Goal: Task Accomplishment & Management: Use online tool/utility

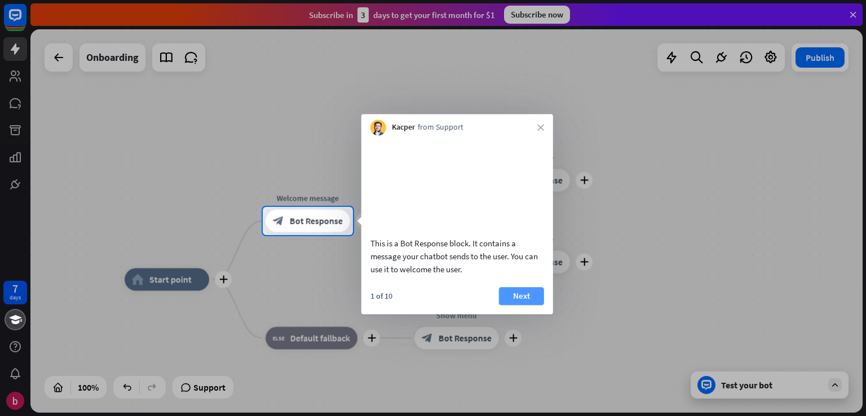
click at [525, 305] on button "Next" at bounding box center [521, 296] width 45 height 18
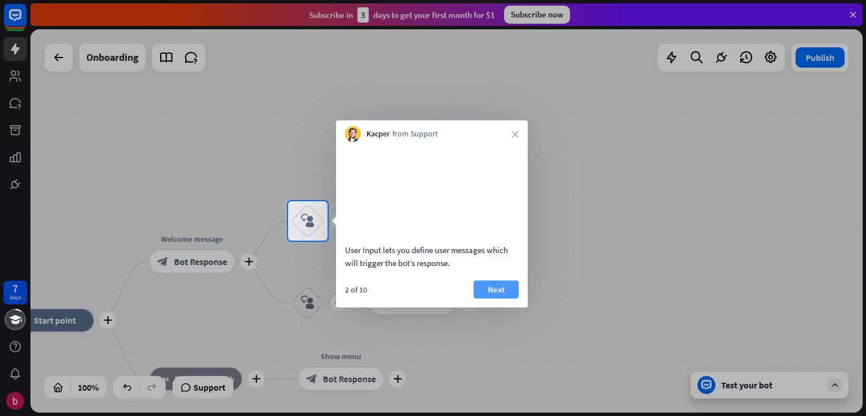
click at [512, 298] on button "Next" at bounding box center [496, 289] width 45 height 18
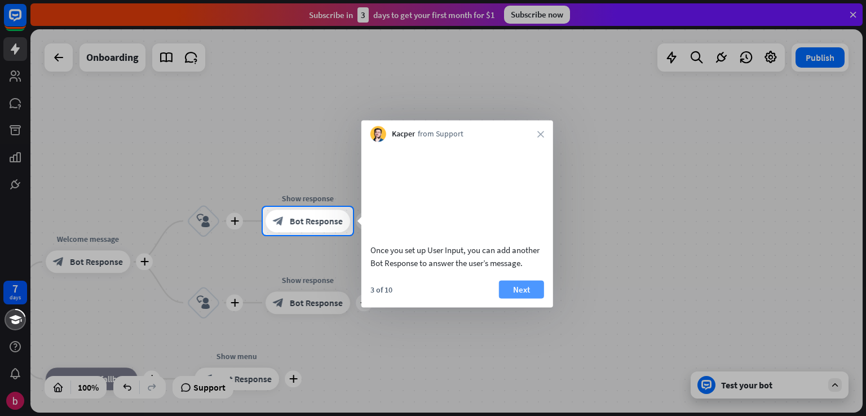
click at [513, 298] on button "Next" at bounding box center [521, 289] width 45 height 18
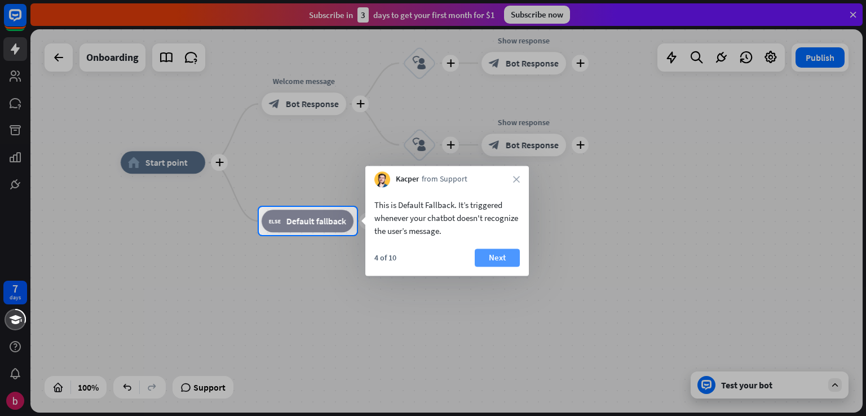
click at [490, 257] on button "Next" at bounding box center [497, 258] width 45 height 18
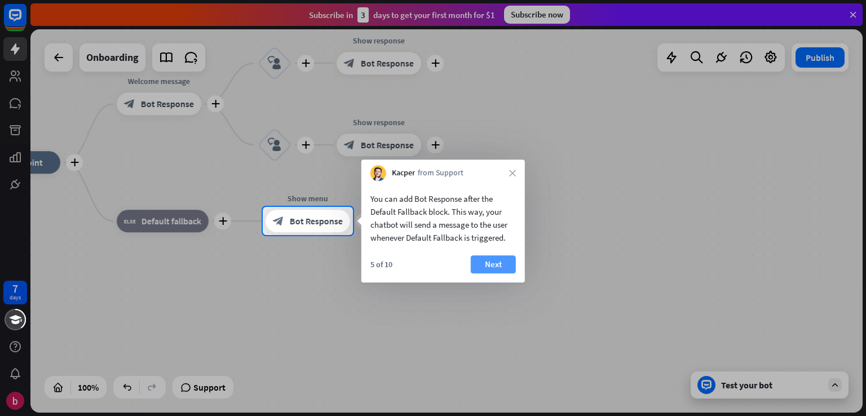
click at [492, 258] on button "Next" at bounding box center [493, 265] width 45 height 18
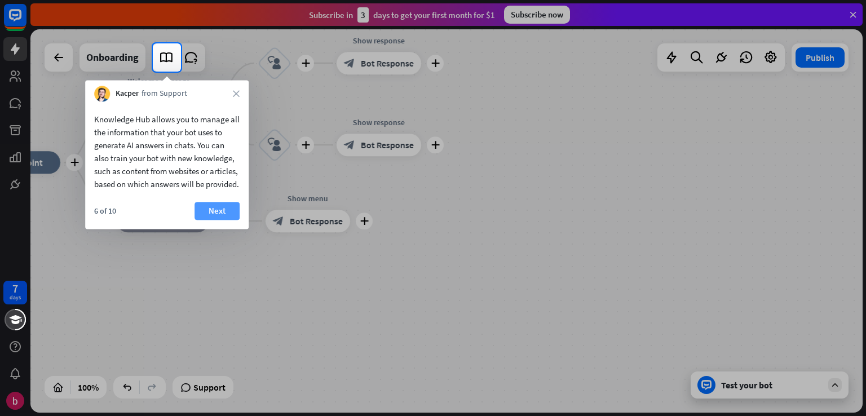
click at [222, 220] on button "Next" at bounding box center [217, 211] width 45 height 18
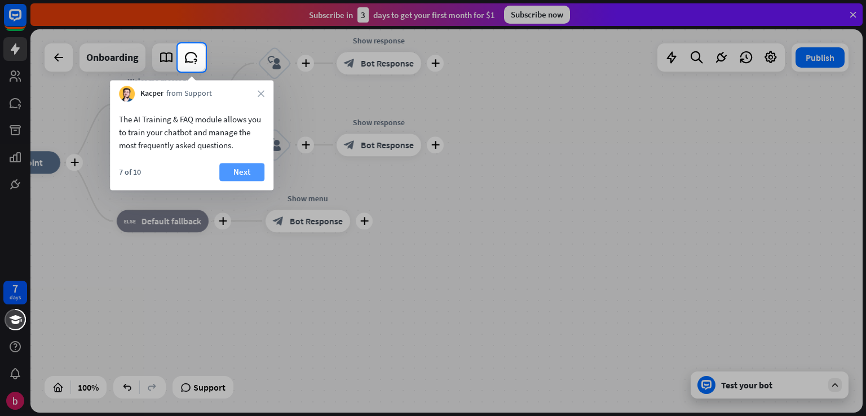
click at [244, 174] on button "Next" at bounding box center [241, 172] width 45 height 18
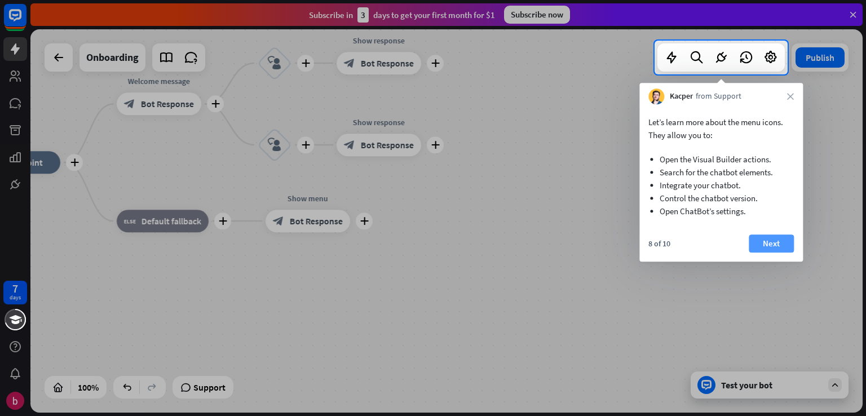
click at [760, 242] on button "Next" at bounding box center [771, 244] width 45 height 18
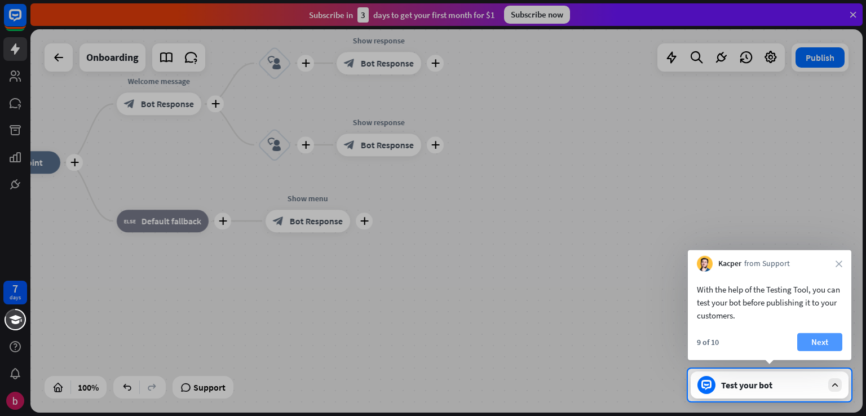
click at [816, 347] on button "Next" at bounding box center [820, 342] width 45 height 18
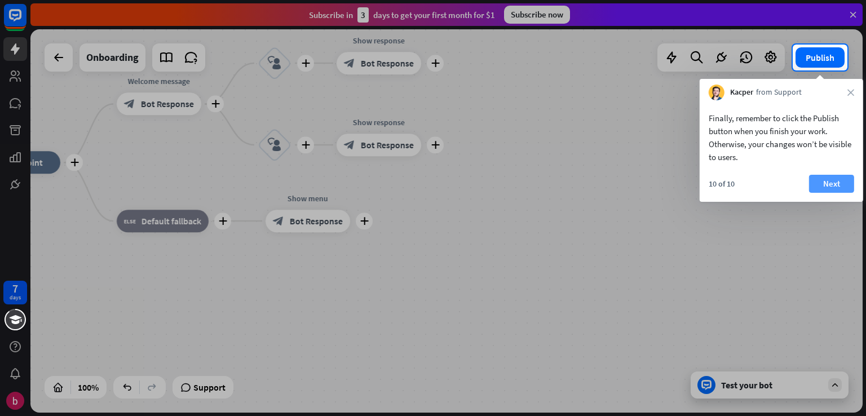
click at [835, 191] on button "Next" at bounding box center [831, 184] width 45 height 18
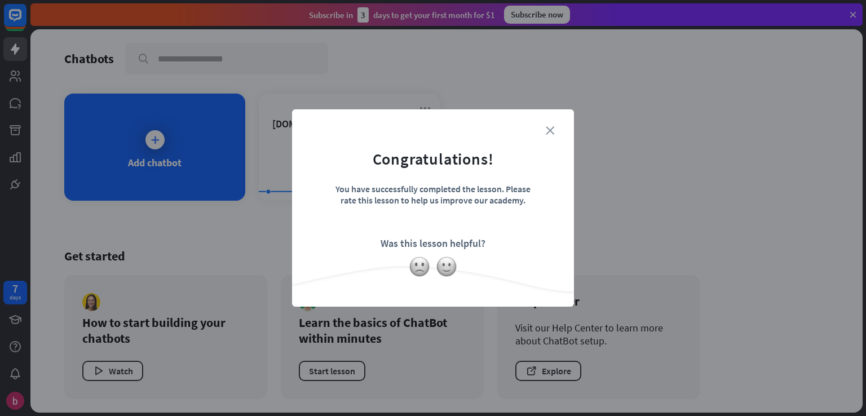
click at [548, 131] on icon "close" at bounding box center [550, 130] width 8 height 8
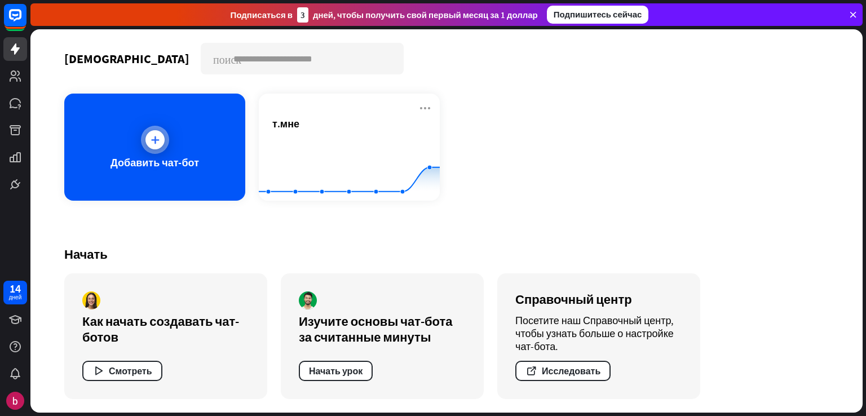
click at [217, 163] on div "Добавить чат-бот" at bounding box center [154, 147] width 181 height 107
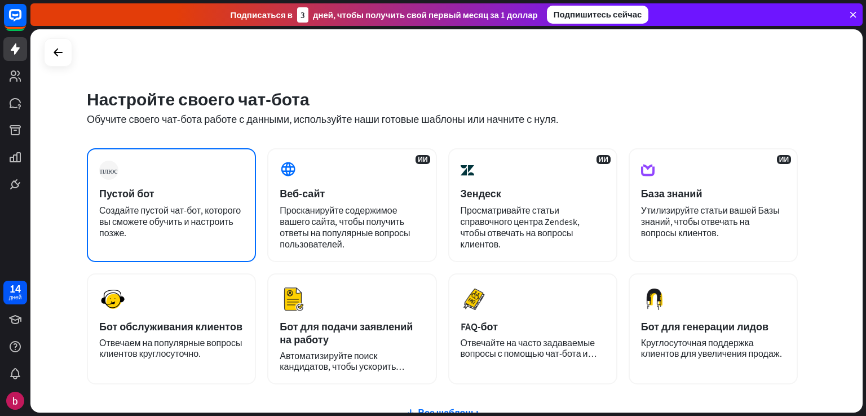
click at [227, 205] on font "Создайте пустой чат-бот, которого вы сможете обучить и настроить позже." at bounding box center [170, 222] width 142 height 34
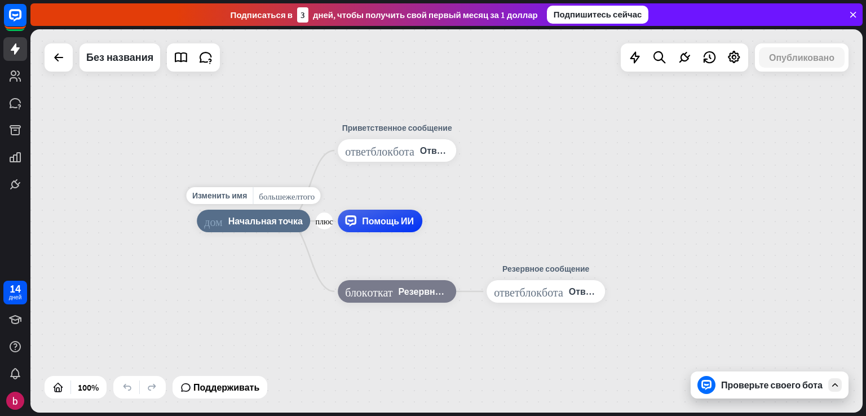
drag, startPoint x: 255, startPoint y: 227, endPoint x: 264, endPoint y: 214, distance: 16.3
click at [264, 214] on div "дом_2 Начальная точка" at bounding box center [253, 221] width 113 height 23
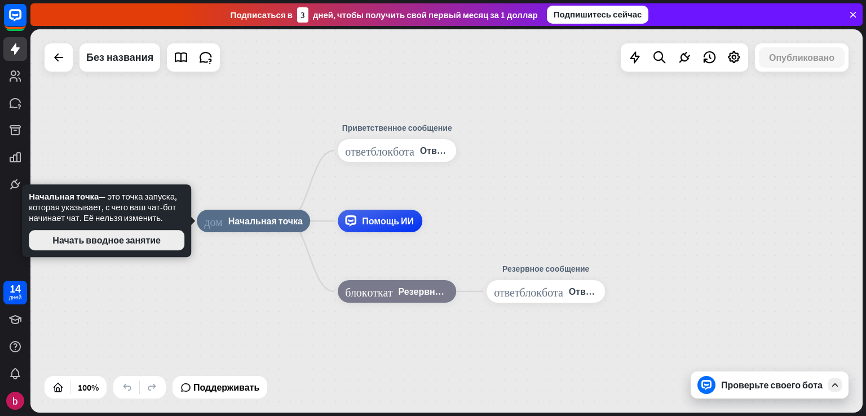
click at [143, 237] on font "Начать вводное занятие" at bounding box center [106, 240] width 108 height 11
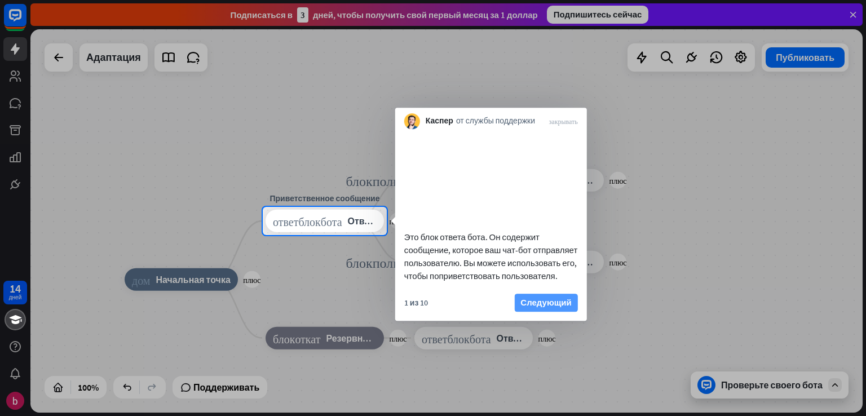
click at [533, 308] on font "Следующий" at bounding box center [546, 302] width 51 height 11
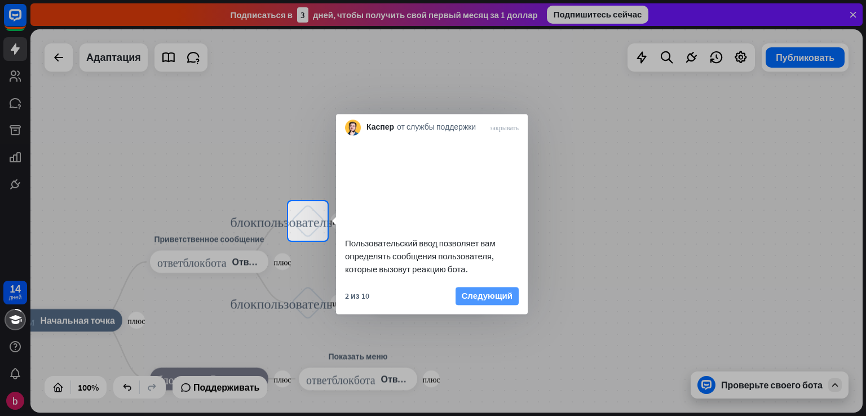
click at [510, 301] on font "Следующий" at bounding box center [487, 295] width 51 height 11
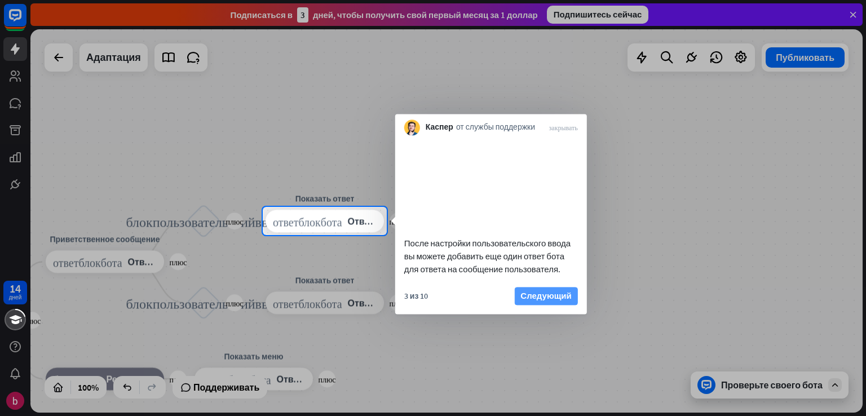
click at [546, 301] on font "Следующий" at bounding box center [546, 295] width 51 height 11
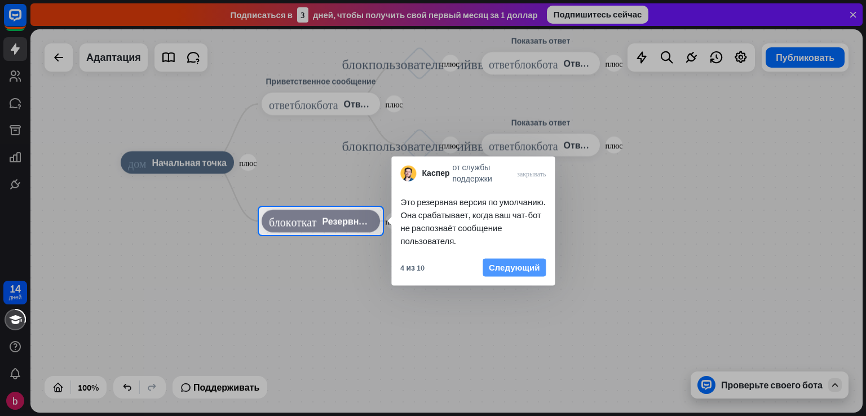
click at [507, 273] on font "Следующий" at bounding box center [514, 268] width 51 height 16
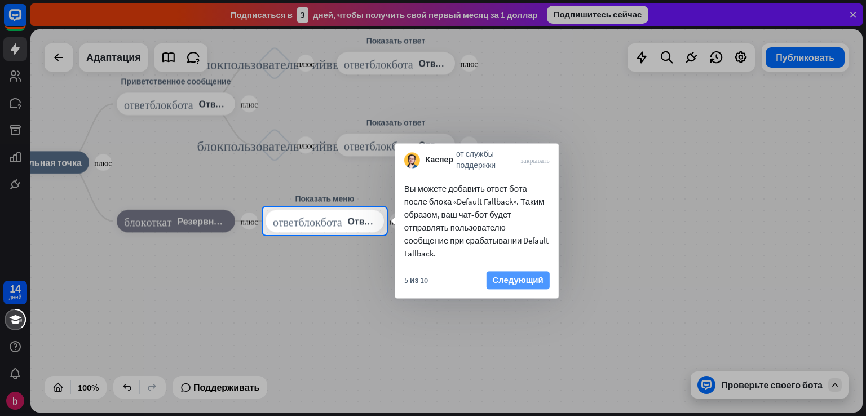
click at [521, 282] on font "Следующий" at bounding box center [517, 280] width 51 height 11
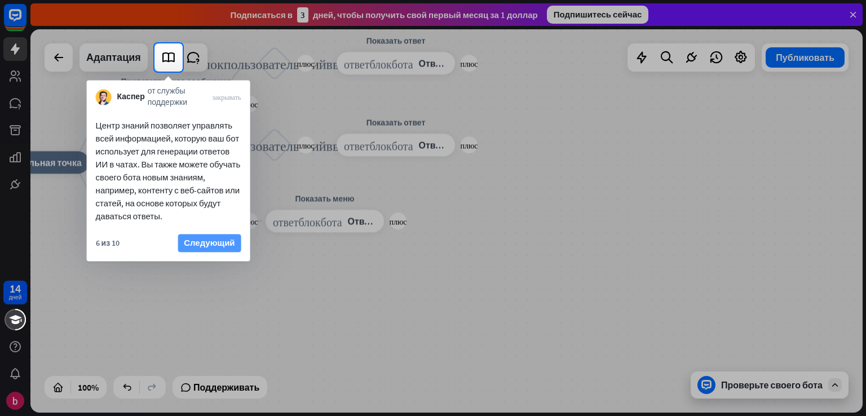
click at [226, 236] on font "Следующий" at bounding box center [209, 244] width 51 height 16
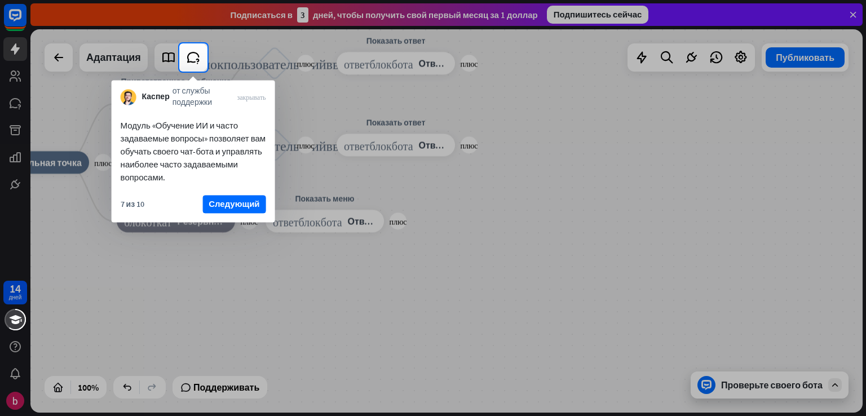
click at [241, 213] on div "7 из 10 Следующий" at bounding box center [194, 209] width 164 height 27
click at [240, 206] on font "Следующий" at bounding box center [234, 204] width 51 height 11
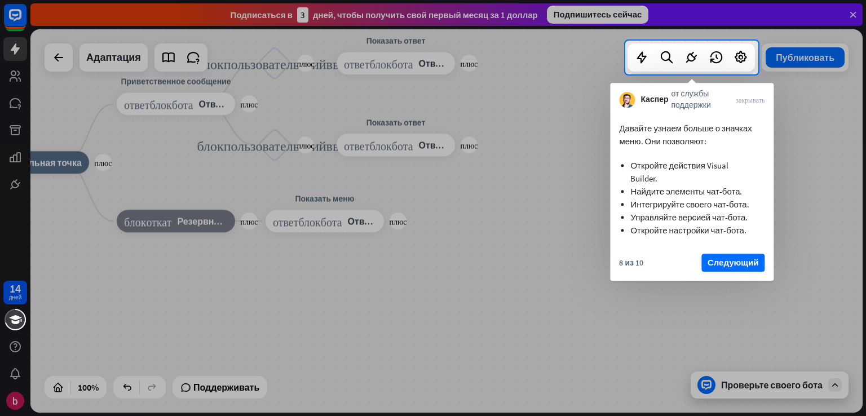
click at [726, 272] on div "8 из 10 Следующий" at bounding box center [692, 267] width 164 height 27
click at [721, 264] on font "Следующий" at bounding box center [733, 262] width 51 height 11
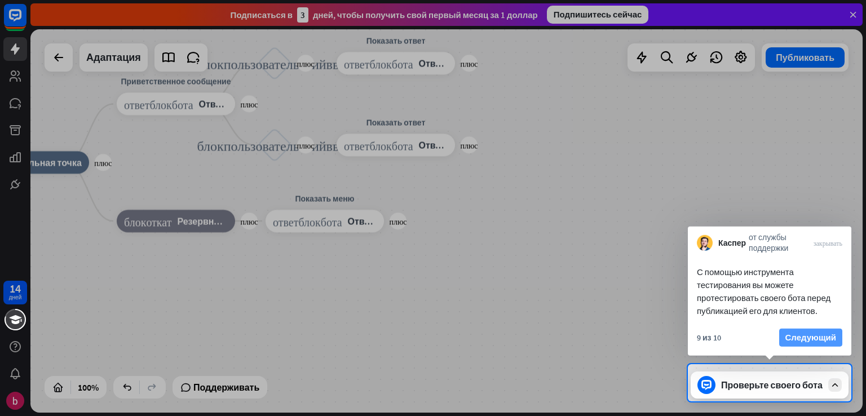
click at [815, 330] on font "Следующий" at bounding box center [811, 338] width 51 height 16
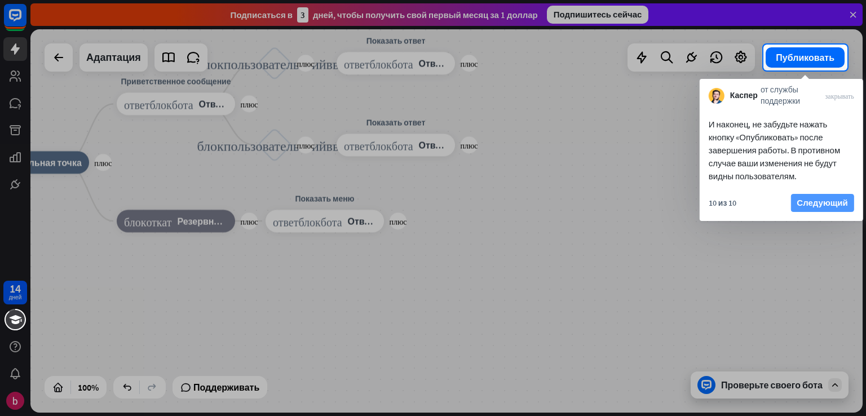
click at [830, 201] on font "Следующий" at bounding box center [822, 202] width 51 height 11
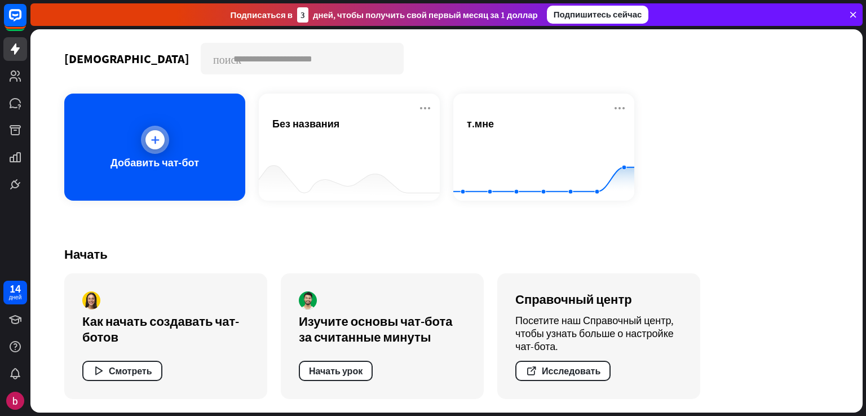
click at [203, 145] on div "Добавить чат-бот" at bounding box center [154, 147] width 181 height 107
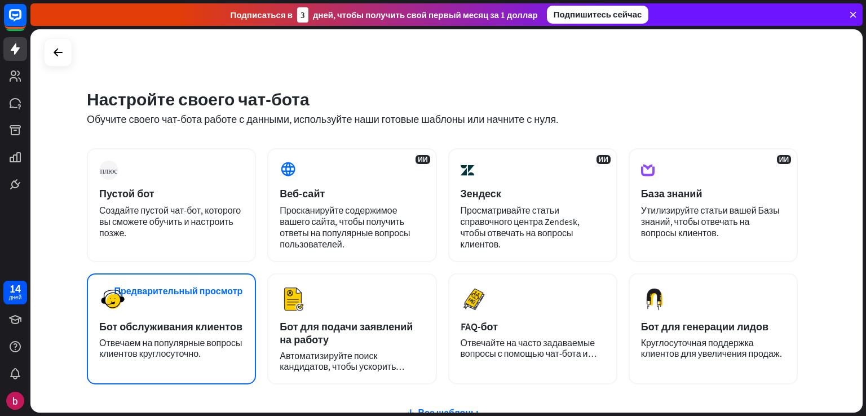
click at [183, 303] on div "Предварительный просмотр Бот обслуживания клиентов Отвечаем на популярные вопро…" at bounding box center [171, 329] width 169 height 111
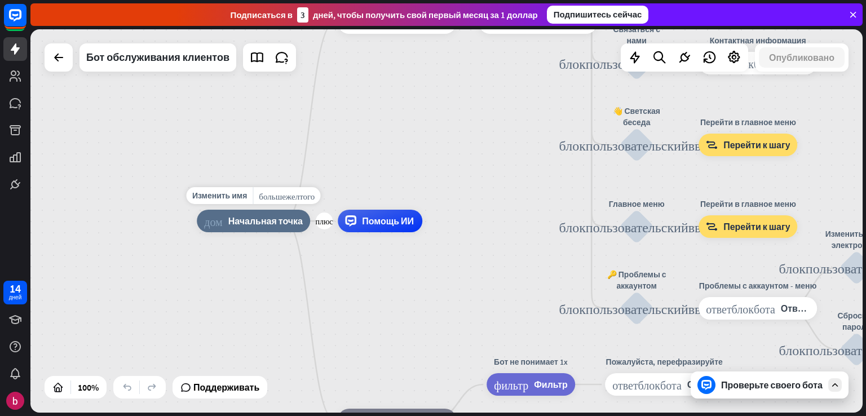
click at [244, 227] on div "дом_2 Начальная точка" at bounding box center [253, 221] width 113 height 23
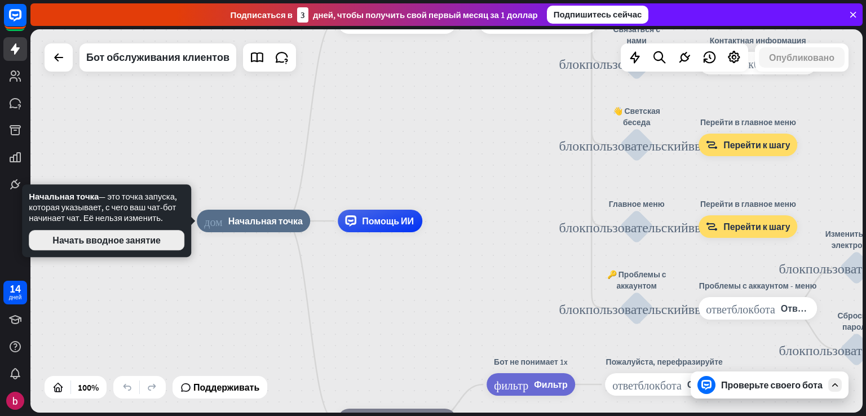
click at [157, 243] on font "Начать вводное занятие" at bounding box center [106, 240] width 108 height 11
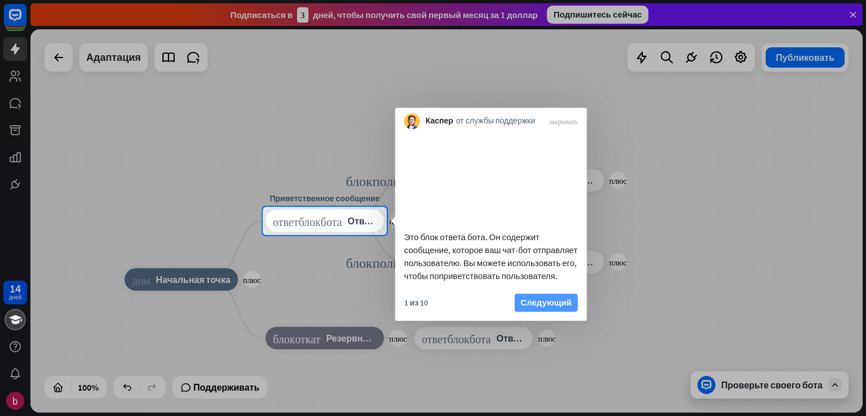
click at [530, 308] on font "Следующий" at bounding box center [546, 302] width 51 height 11
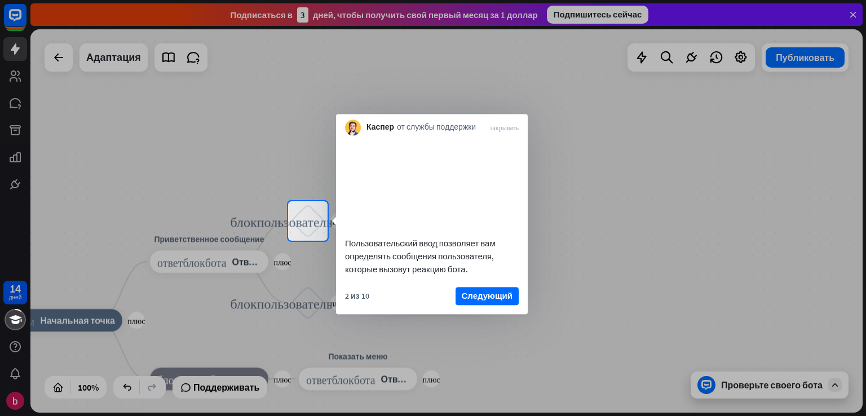
click at [523, 308] on div "2 из 10 Следующий" at bounding box center [432, 300] width 192 height 27
click at [504, 301] on button "Следующий" at bounding box center [487, 296] width 63 height 18
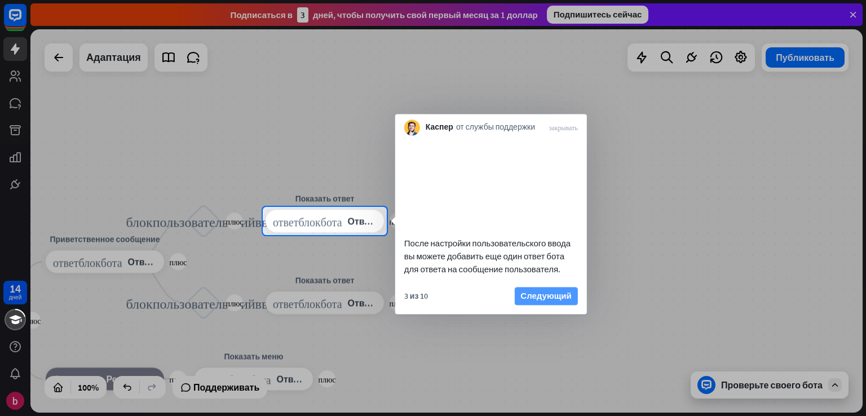
click at [556, 301] on font "Следующий" at bounding box center [546, 295] width 51 height 11
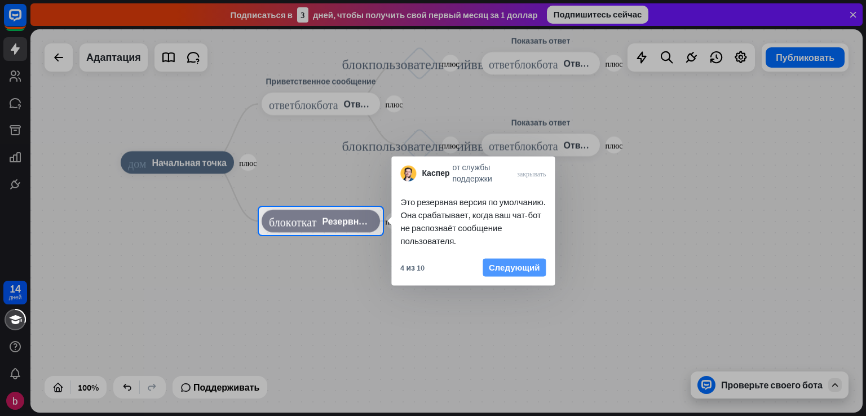
click at [490, 268] on font "Следующий" at bounding box center [514, 267] width 51 height 11
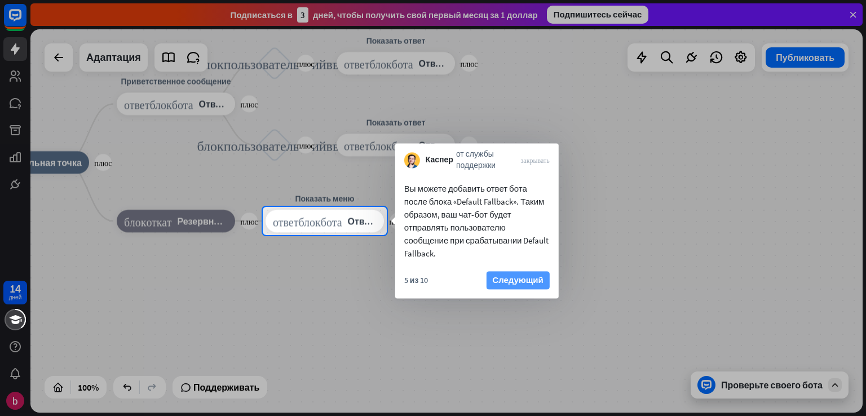
click at [517, 278] on font "Следующий" at bounding box center [517, 280] width 51 height 11
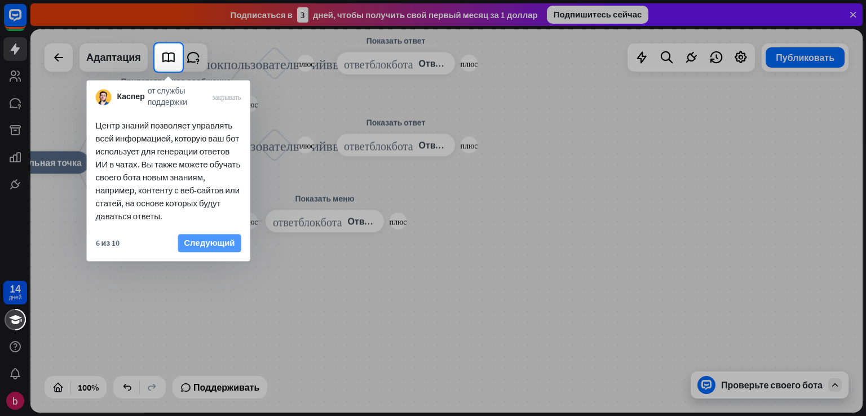
click at [220, 239] on font "Следующий" at bounding box center [209, 243] width 51 height 11
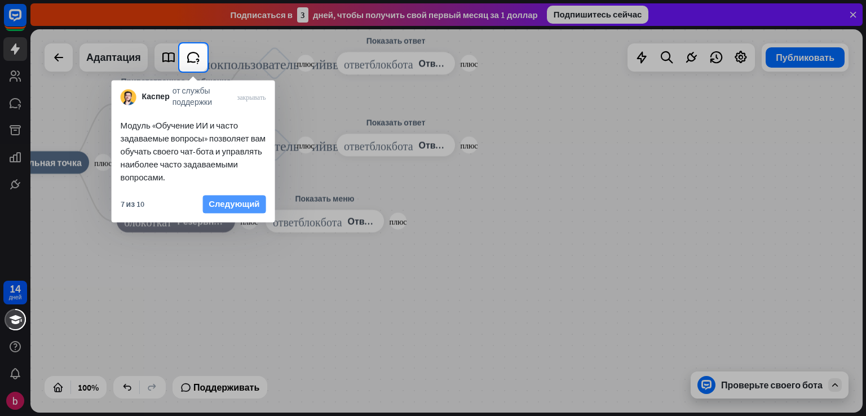
click at [245, 206] on font "Следующий" at bounding box center [234, 204] width 51 height 11
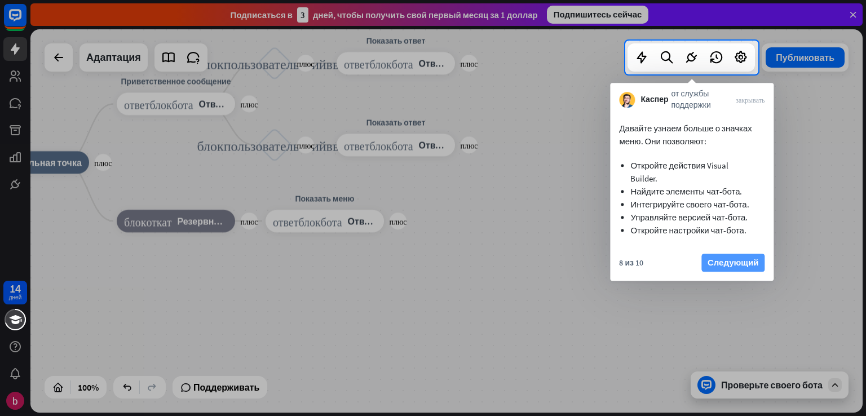
click at [717, 259] on font "Следующий" at bounding box center [733, 262] width 51 height 11
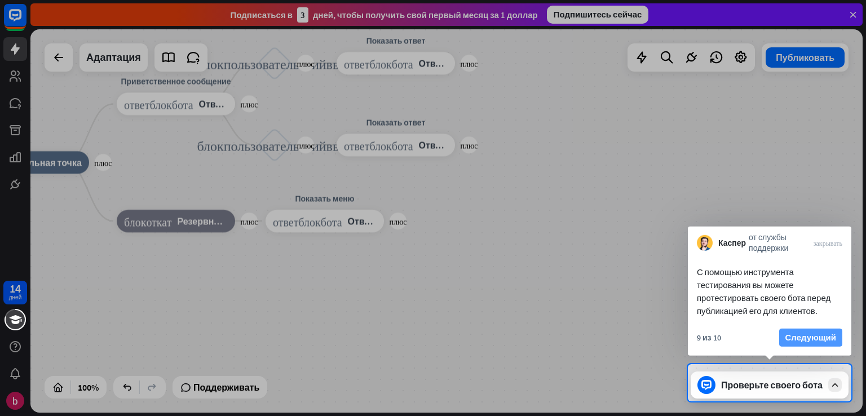
click at [794, 340] on font "Следующий" at bounding box center [811, 337] width 51 height 11
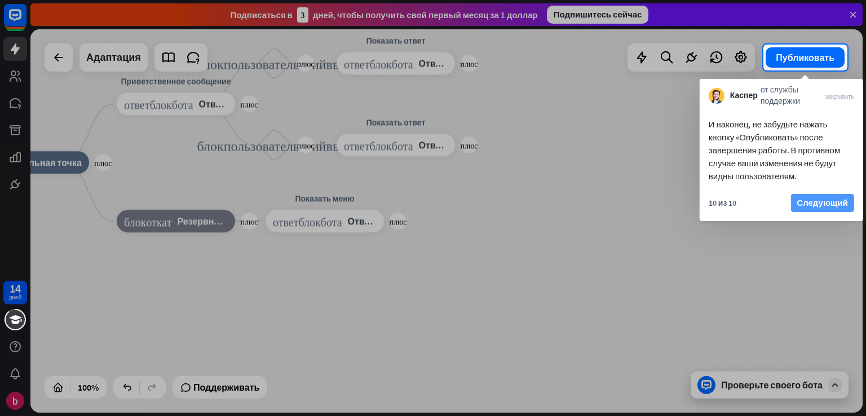
click at [835, 203] on font "Следующий" at bounding box center [822, 202] width 51 height 11
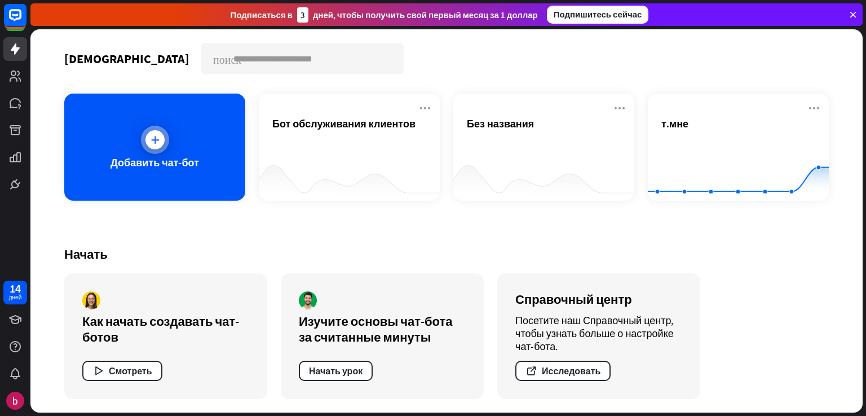
click at [215, 152] on div "Добавить чат-бот" at bounding box center [154, 147] width 181 height 107
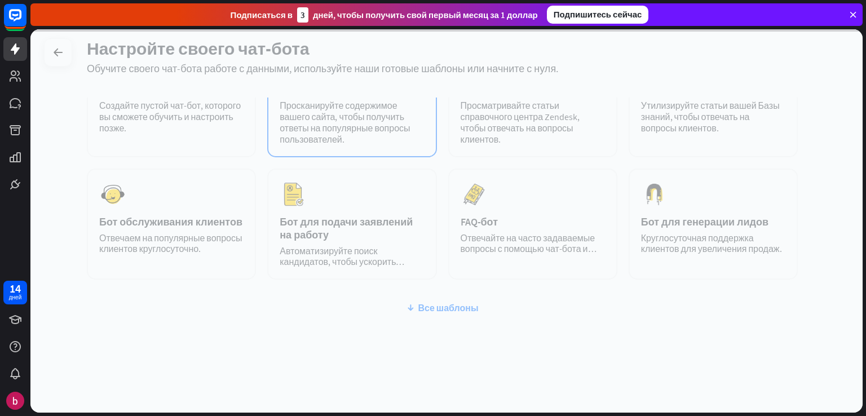
scroll to position [106, 0]
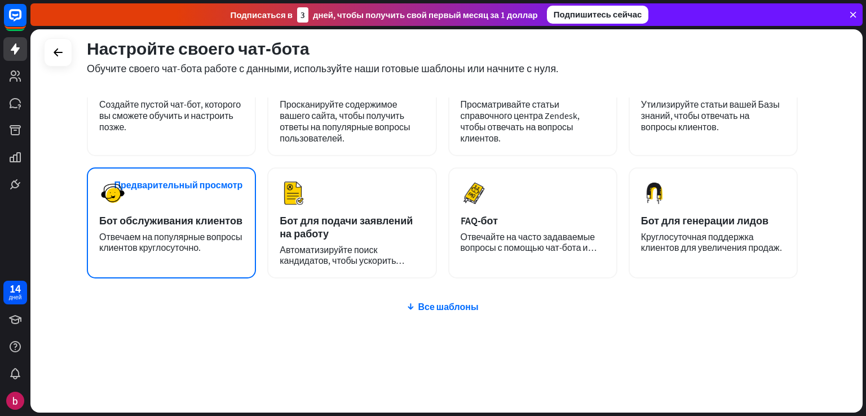
click at [218, 210] on div "Предварительный просмотр Бот обслуживания клиентов Отвечаем на популярные вопро…" at bounding box center [171, 223] width 169 height 111
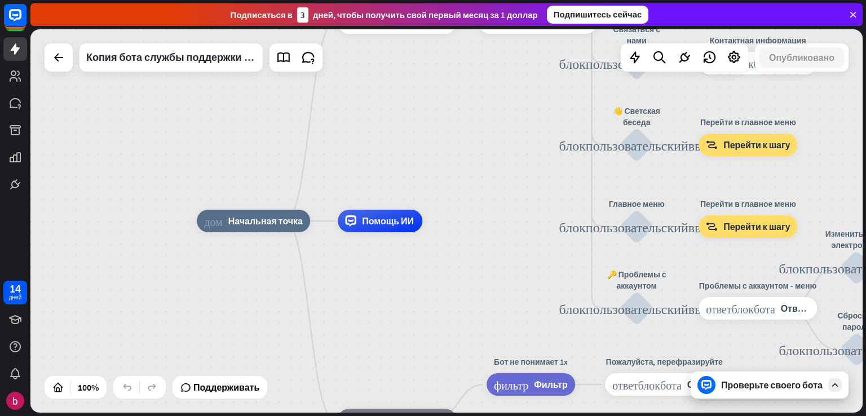
click at [744, 381] on font "Проверьте своего бота" at bounding box center [772, 385] width 102 height 11
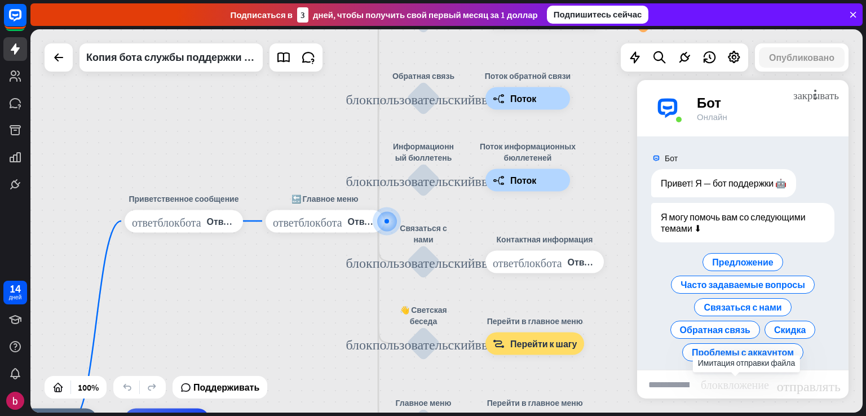
click at [709, 384] on font "блок_вложение" at bounding box center [735, 383] width 68 height 11
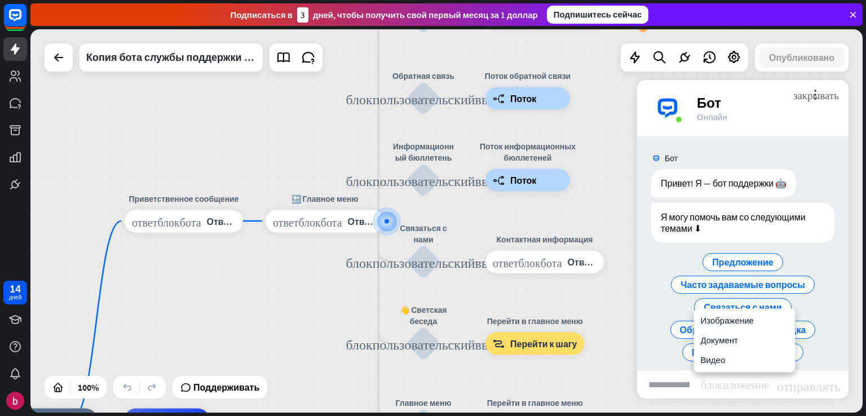
click at [677, 382] on input "text" at bounding box center [669, 385] width 64 height 28
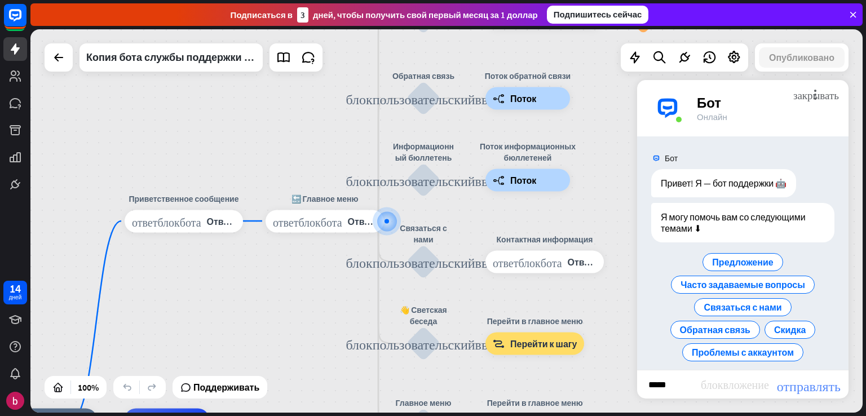
type input "*****"
click at [805, 387] on font "отправлять" at bounding box center [809, 385] width 64 height 14
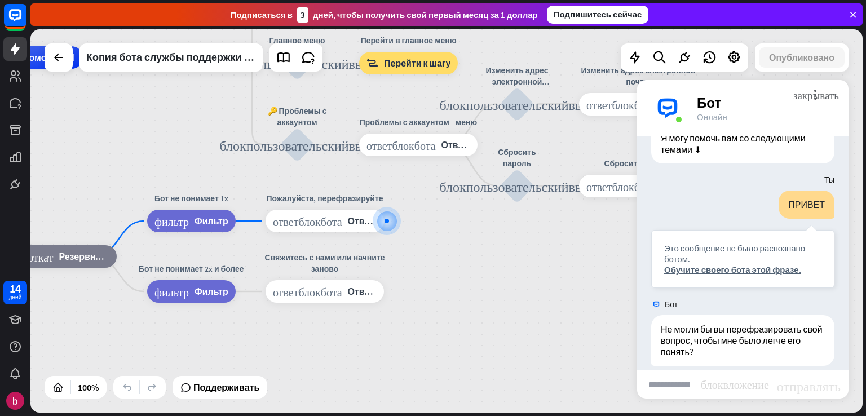
scroll to position [81, 0]
click at [659, 381] on input "text" at bounding box center [669, 385] width 64 height 28
type input "**********"
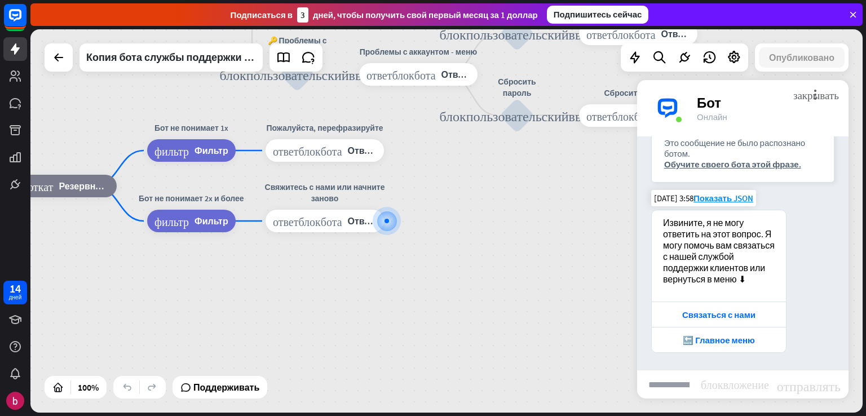
scroll to position [397, 0]
click at [732, 342] on font "🔙 Главное меню" at bounding box center [719, 340] width 72 height 11
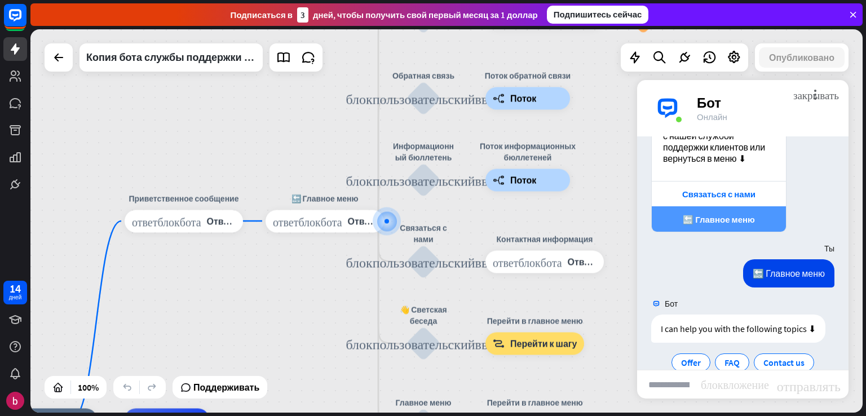
scroll to position [584, 0]
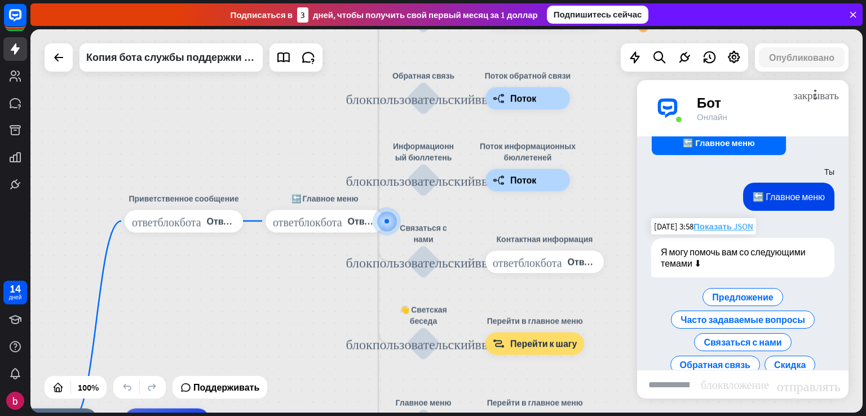
click at [747, 232] on font "Показать JSON" at bounding box center [724, 226] width 60 height 11
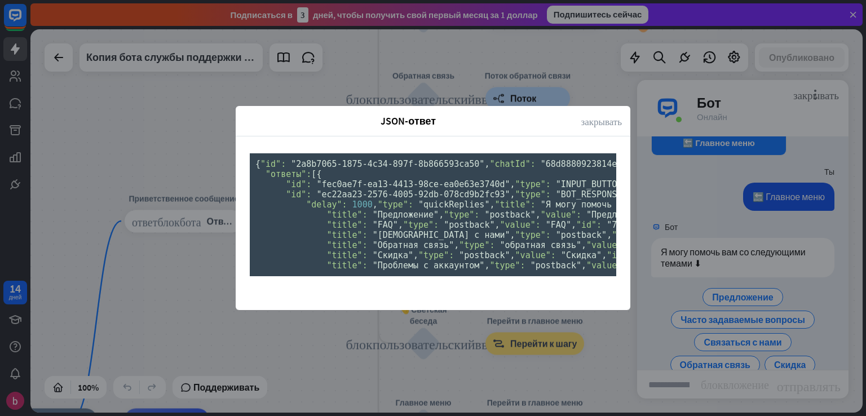
click at [596, 116] on font "закрывать" at bounding box center [601, 121] width 41 height 10
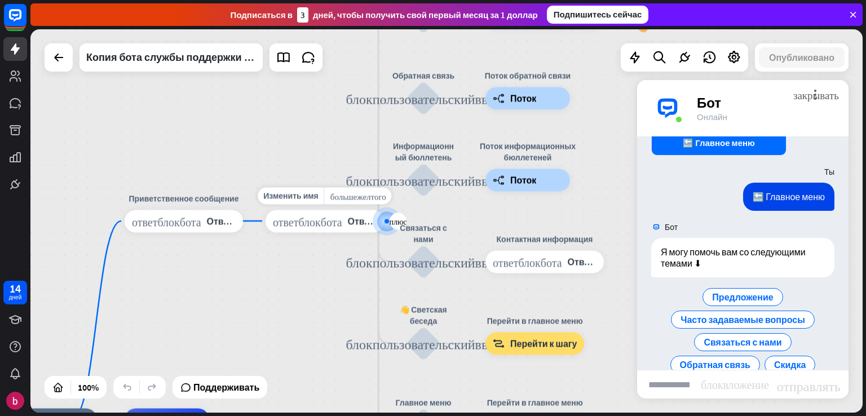
click at [343, 225] on div "ответ_блок_бота Ответ бота" at bounding box center [325, 221] width 118 height 23
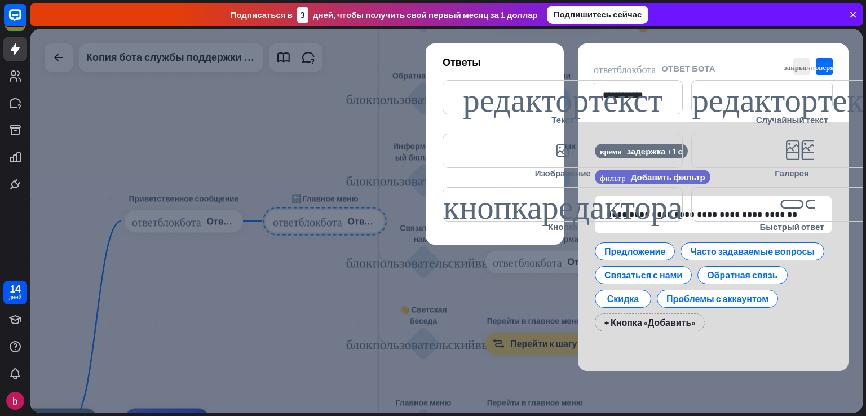
click at [855, 14] on icon at bounding box center [853, 15] width 10 height 10
